Goal: Task Accomplishment & Management: Use online tool/utility

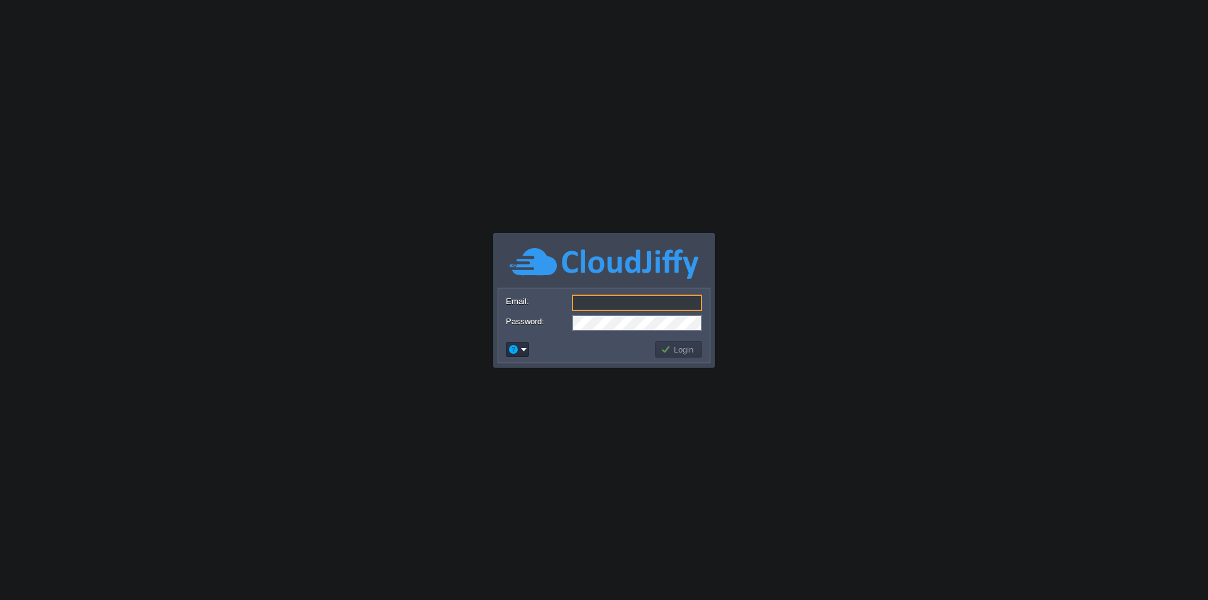
type input "[EMAIL_ADDRESS][DOMAIN_NAME]"
click at [682, 344] on button "Login" at bounding box center [679, 349] width 37 height 11
click at [673, 349] on button "Login" at bounding box center [679, 349] width 37 height 11
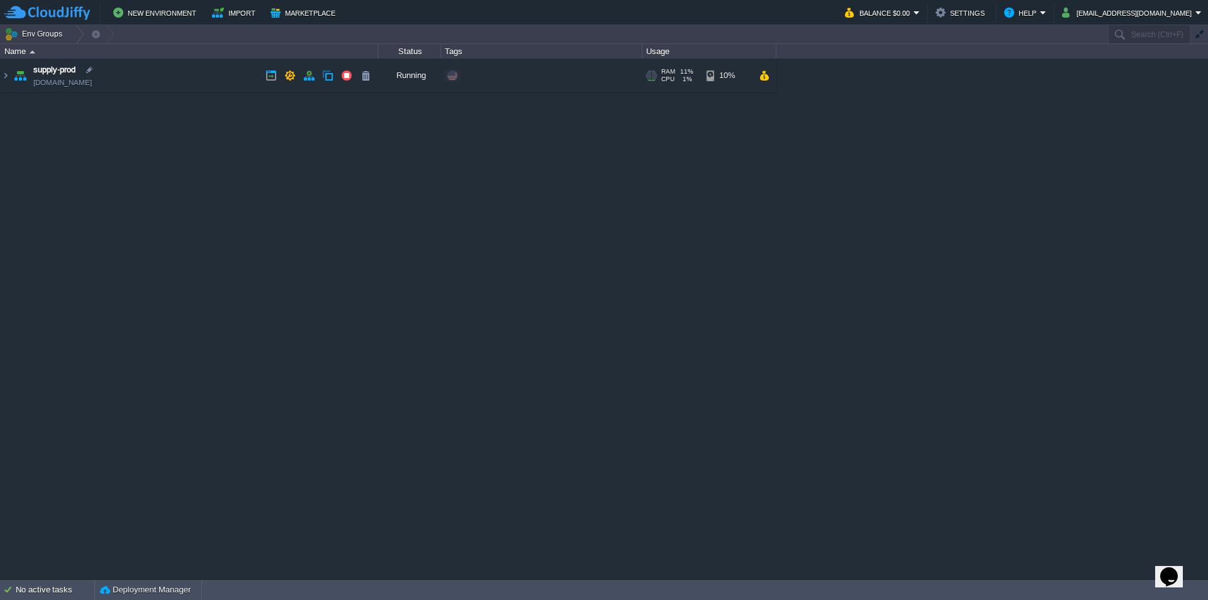
click at [12, 75] on img at bounding box center [20, 76] width 18 height 34
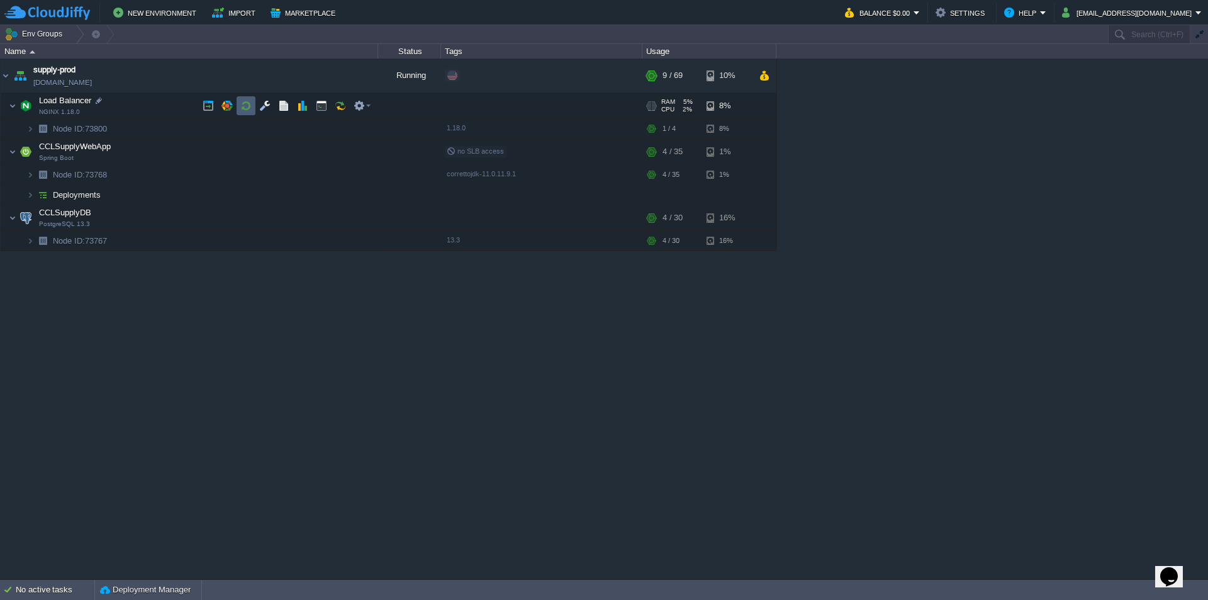
click at [247, 107] on button "button" at bounding box center [245, 105] width 11 height 11
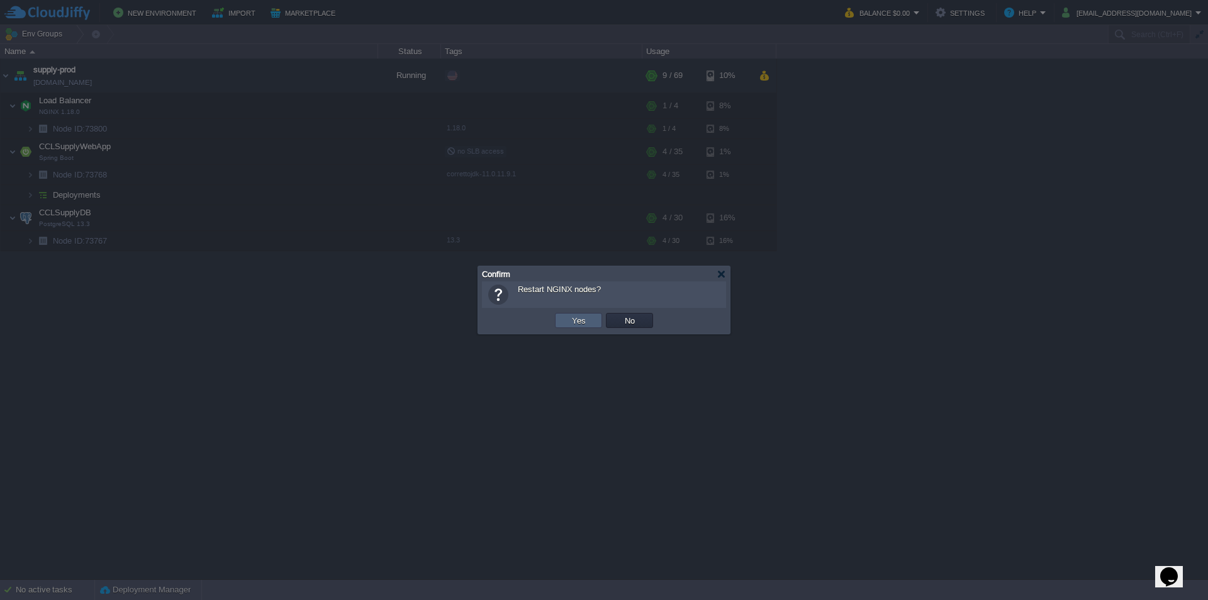
drag, startPoint x: 567, startPoint y: 317, endPoint x: 532, endPoint y: 301, distance: 38.3
click at [567, 317] on td "Yes" at bounding box center [578, 320] width 47 height 15
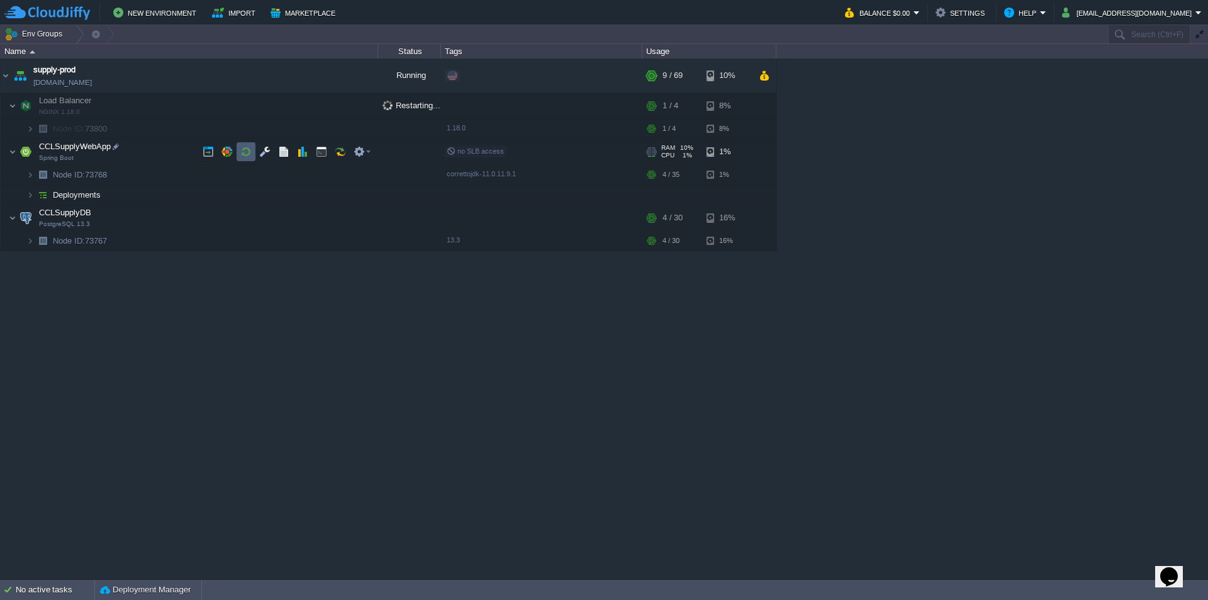
click at [245, 150] on button "button" at bounding box center [245, 151] width 11 height 11
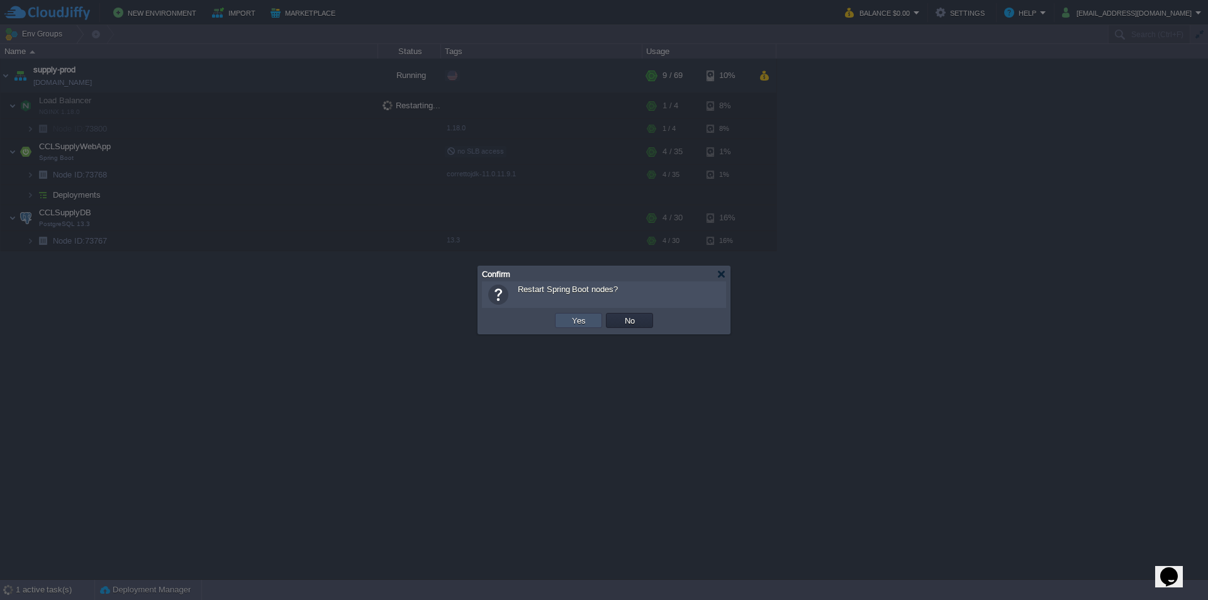
click at [575, 322] on button "Yes" at bounding box center [578, 320] width 21 height 11
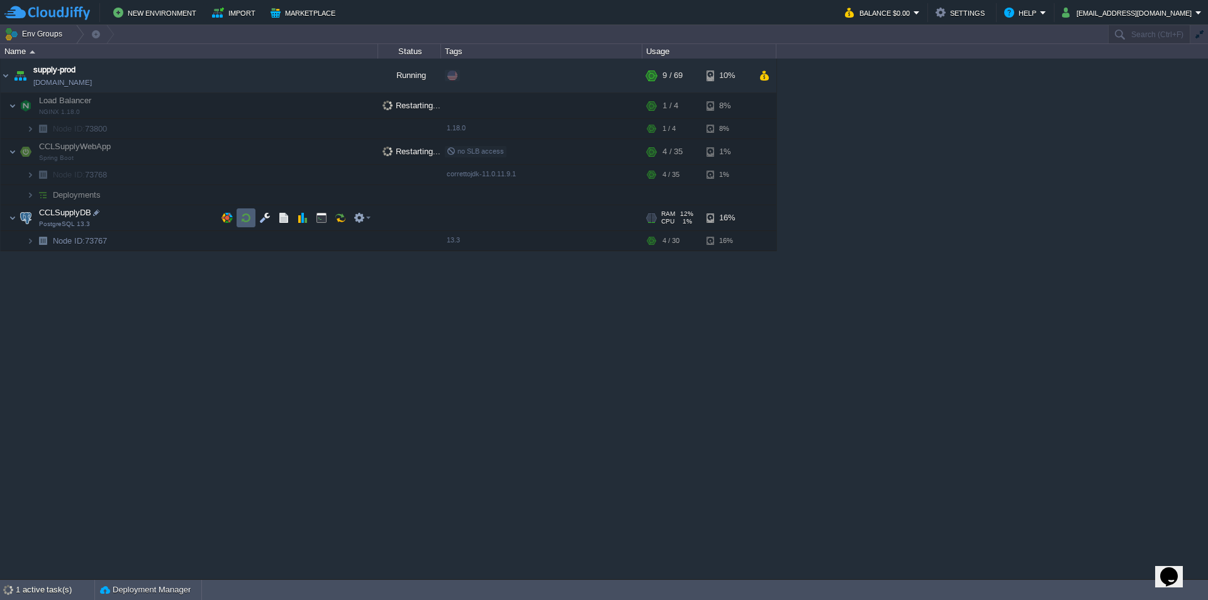
click at [249, 215] on button "button" at bounding box center [245, 217] width 11 height 11
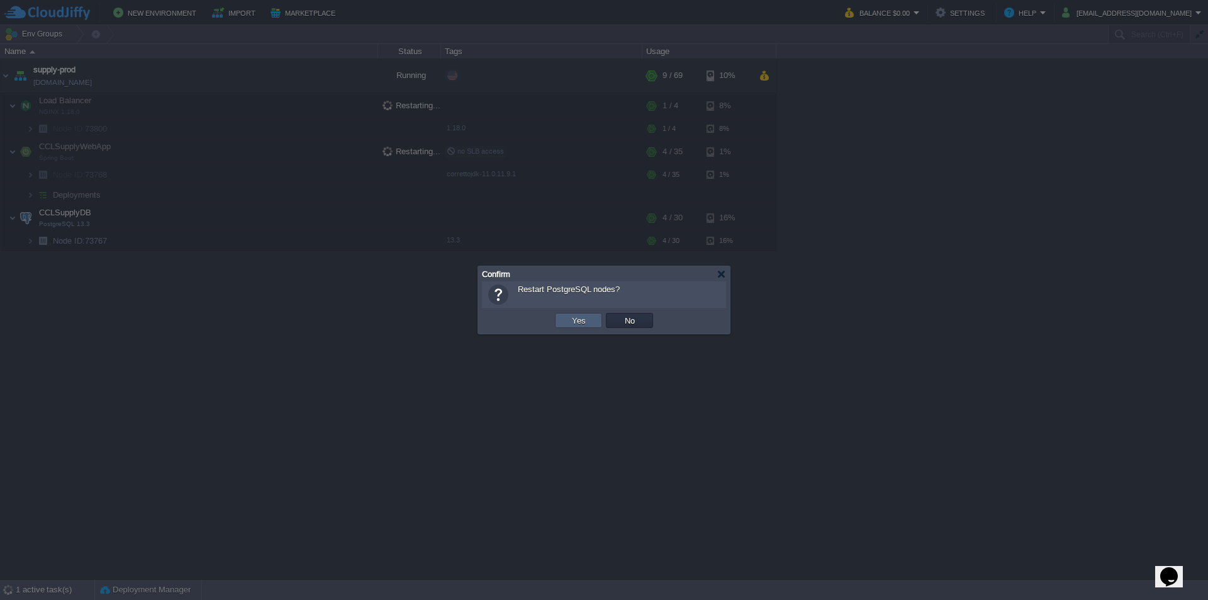
click at [585, 322] on button "Yes" at bounding box center [578, 320] width 21 height 11
